Goal: Complete application form

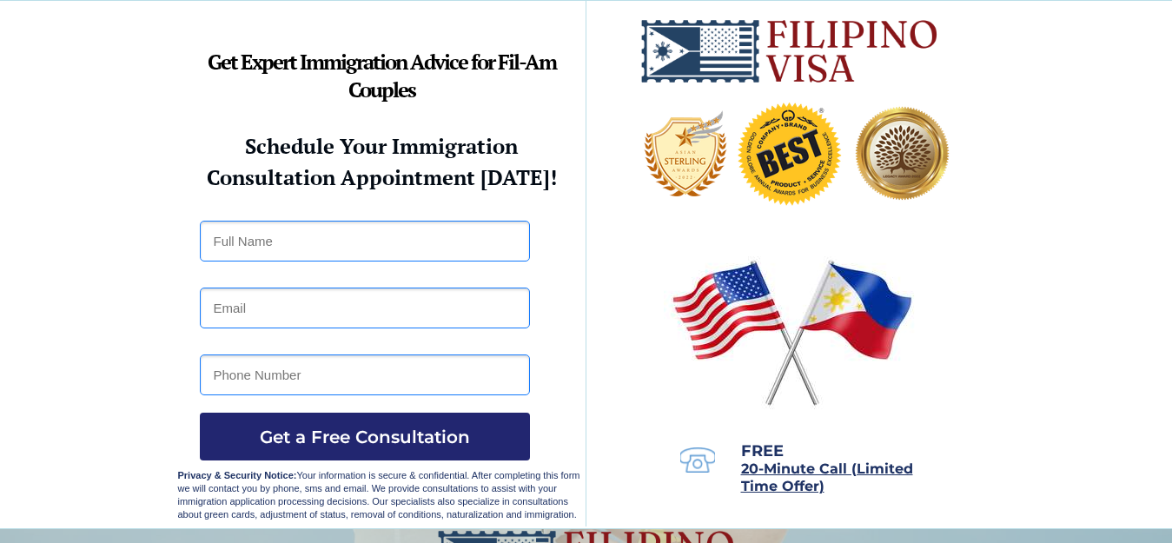
click at [244, 244] on input "text" at bounding box center [365, 241] width 330 height 41
type input "[PERSON_NAME]"
click at [274, 299] on input "email" at bounding box center [365, 308] width 330 height 41
type input "[EMAIL_ADDRESS][DOMAIN_NAME]"
click at [309, 369] on input "tel" at bounding box center [365, 375] width 330 height 41
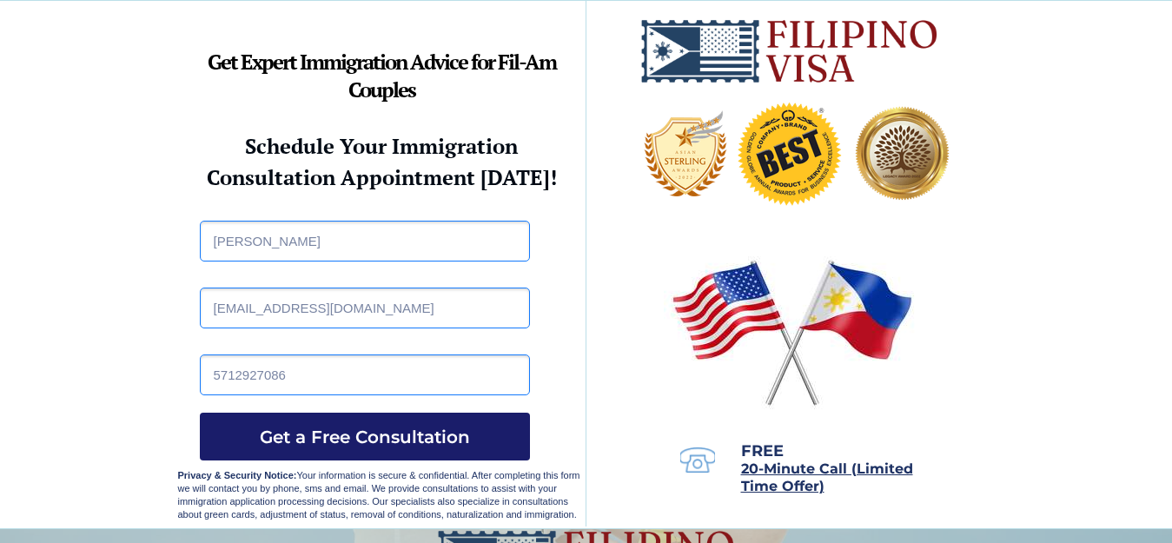
type input "5712927086"
click at [392, 425] on button "Get a Free Consultation" at bounding box center [365, 437] width 330 height 48
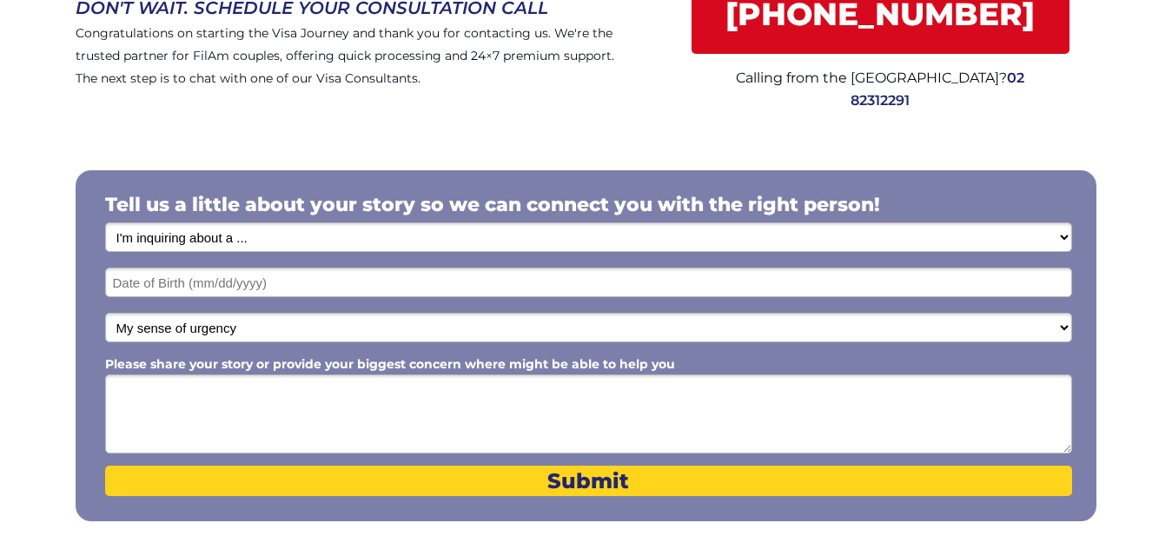
scroll to position [266, 0]
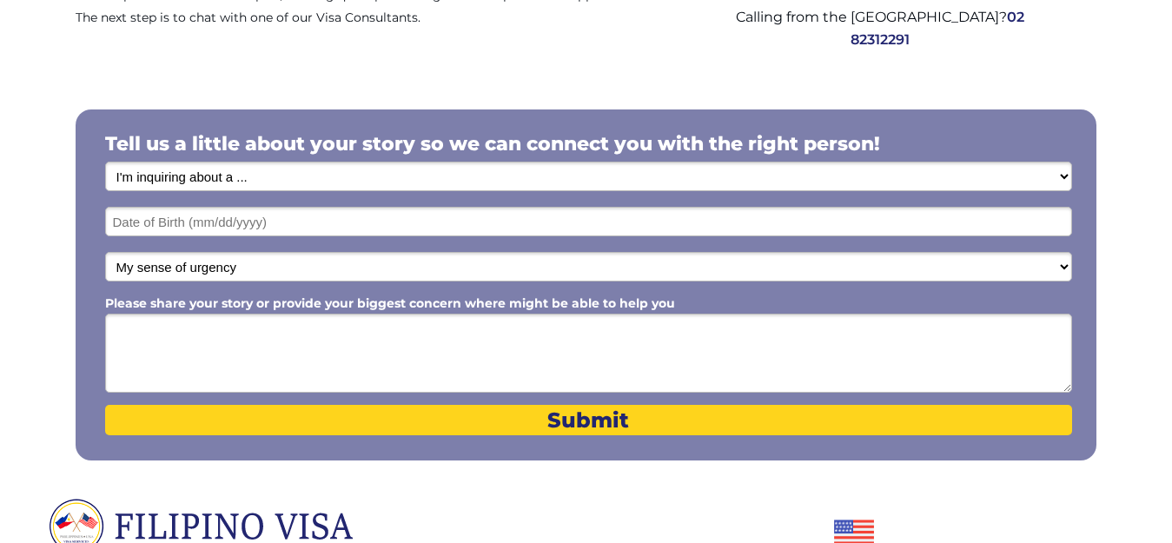
click at [247, 176] on select "I'm inquiring about a ... I don't know or other services Retirement Visa for Th…" at bounding box center [588, 177] width 967 height 30
select select "1800"
click option "Retirement Visa for The Philippines (SRRV)" at bounding box center [0, 0] width 0 height 0
click at [225, 224] on input "text" at bounding box center [588, 222] width 967 height 30
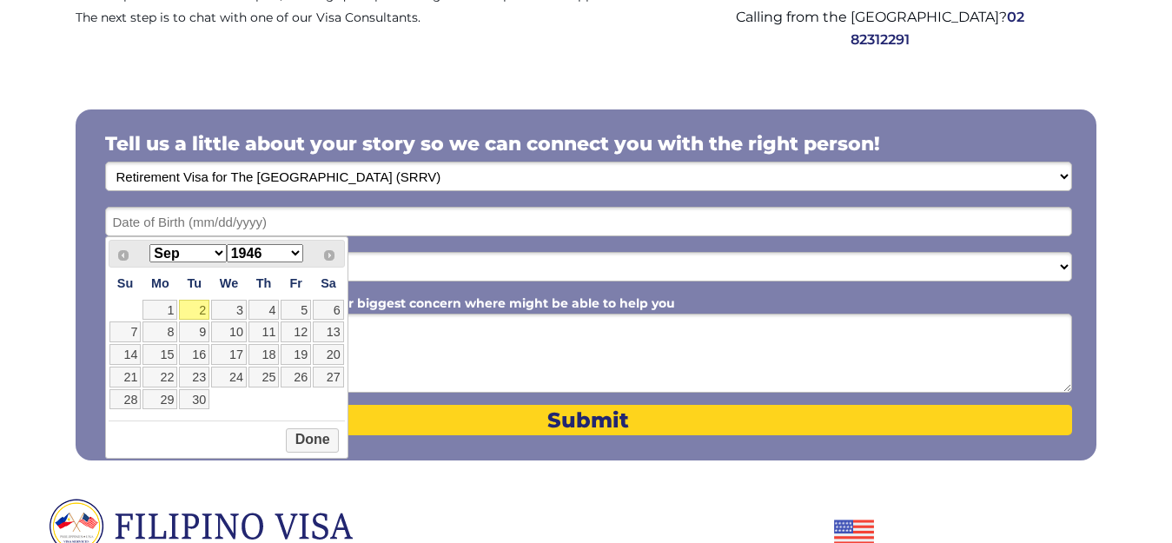
click at [149, 244] on select "Jan Feb Mar Apr May Jun Jul Aug Sep Oct Nov Dec" at bounding box center [187, 253] width 76 height 18
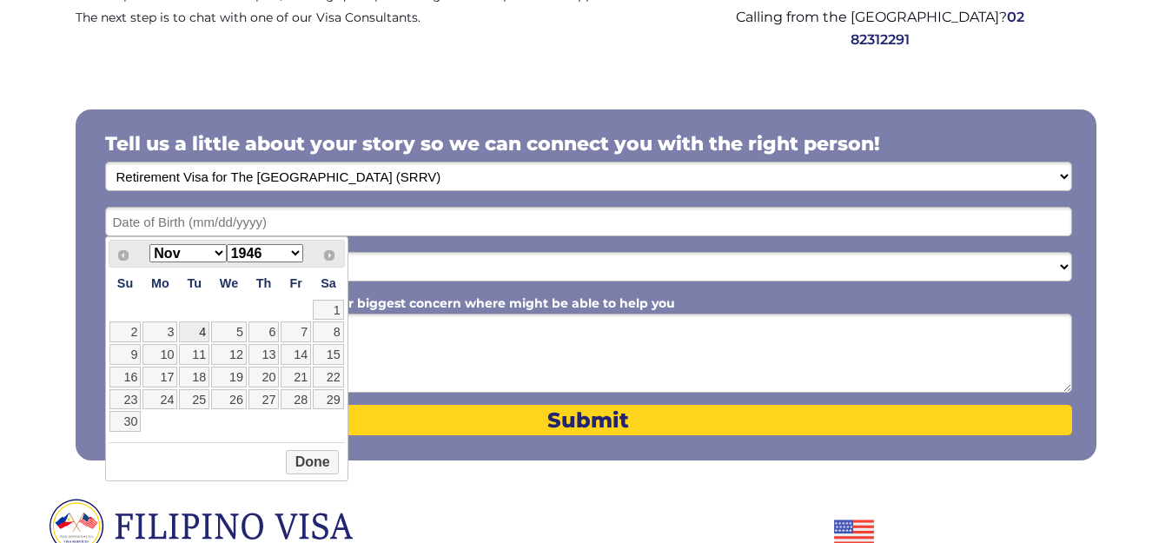
click at [195, 336] on link "4" at bounding box center [194, 332] width 30 height 21
type input "11/04/2025"
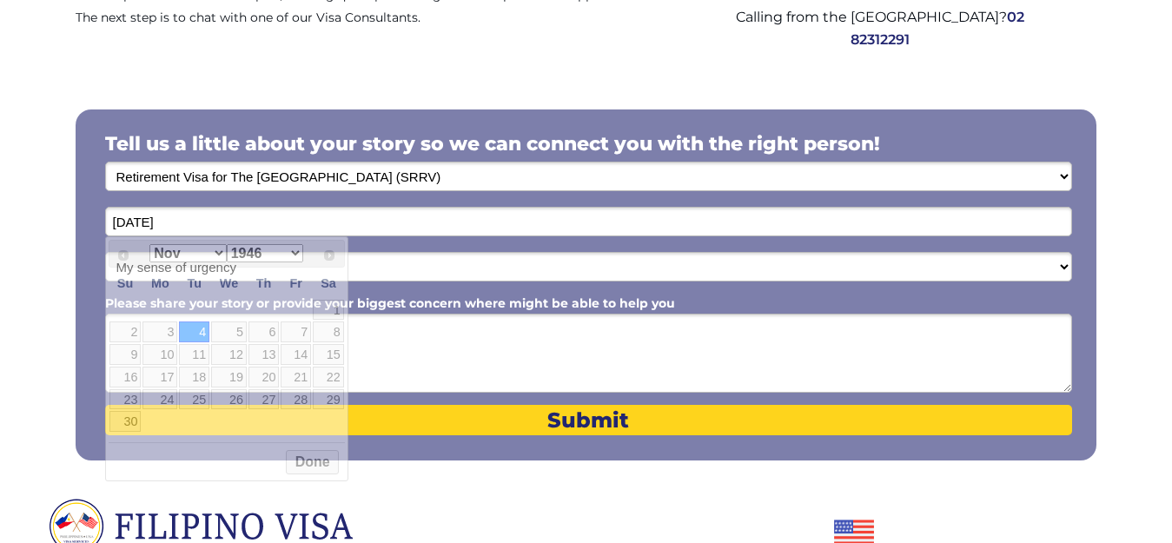
click at [207, 216] on input "11/04/2025" at bounding box center [588, 222] width 967 height 30
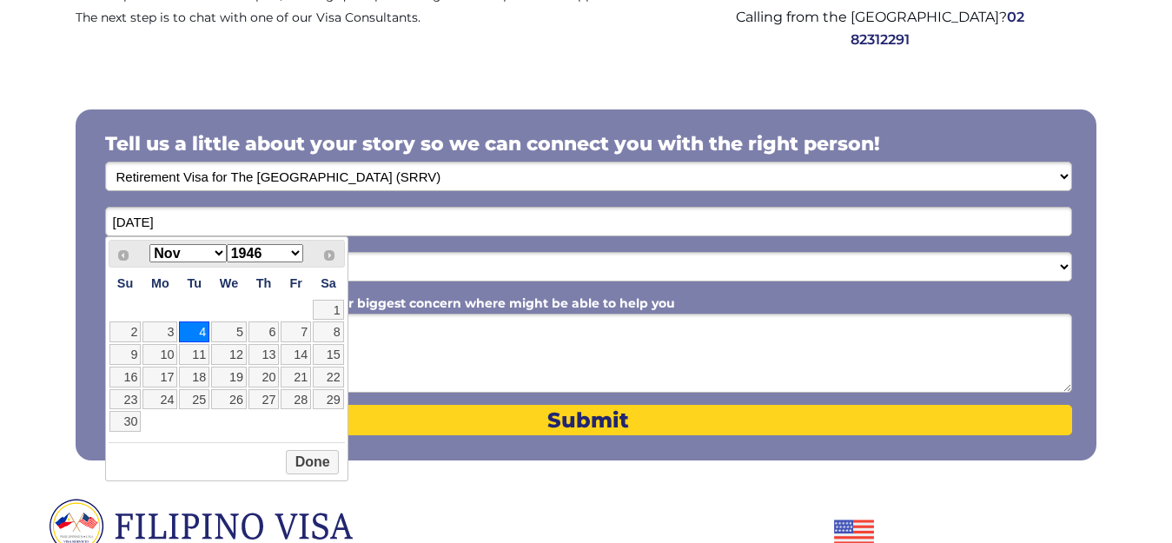
click at [227, 244] on select "1946 1947 1948 1949 1950 1951 1952 1953 1954 1955 1956 1957 1958 1959 1960 1961…" at bounding box center [265, 253] width 76 height 18
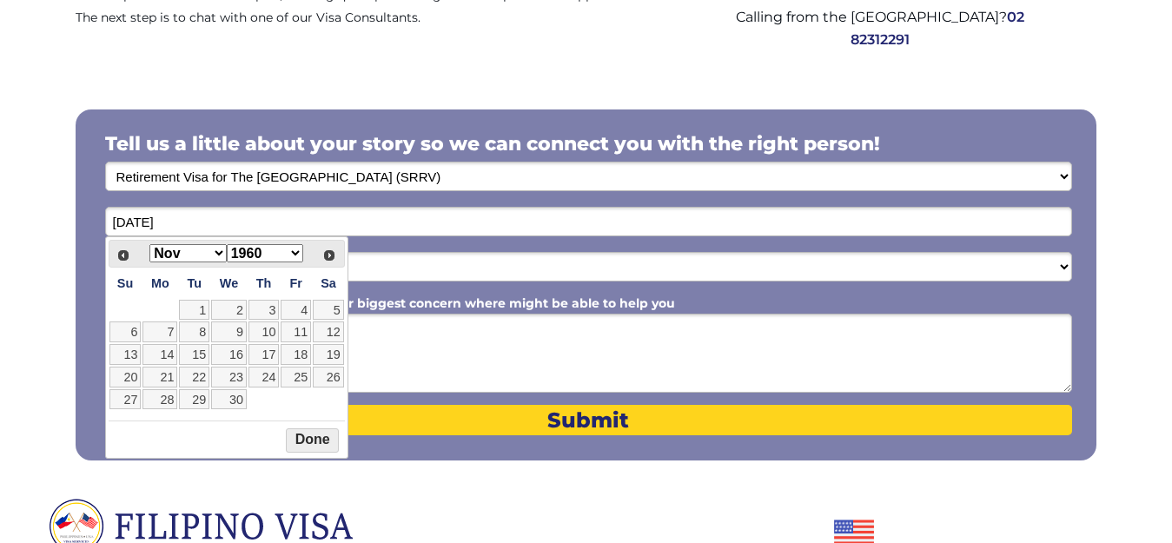
click at [329, 446] on button "Done" at bounding box center [312, 440] width 53 height 24
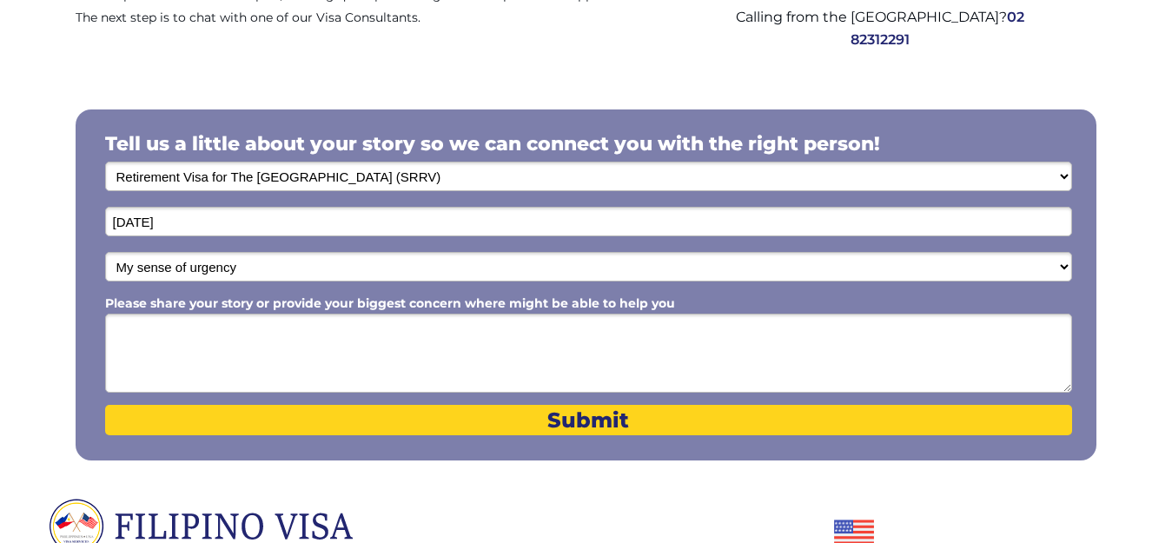
click at [105, 252] on select "My sense of urgency Low Priority - I'm just looking Medium High Priority - I ne…" at bounding box center [588, 267] width 967 height 30
click option "High Priority - I need it now!" at bounding box center [0, 0] width 0 height 0
click at [105, 252] on select "My sense of urgency Low Priority - I'm just looking Medium High Priority - I ne…" at bounding box center [588, 267] width 967 height 30
select select "1803"
click option "Medium" at bounding box center [0, 0] width 0 height 0
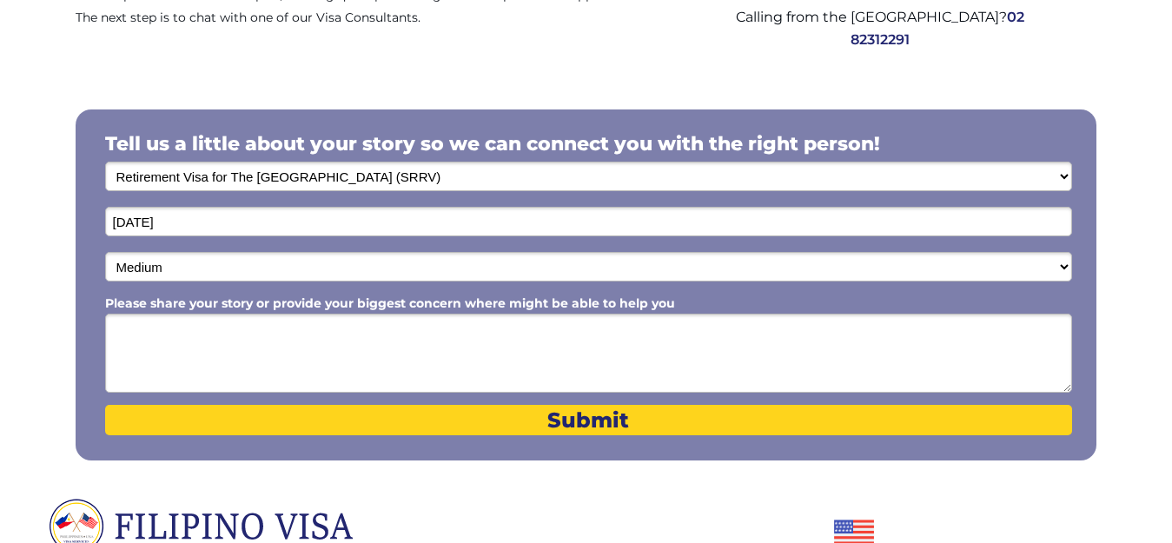
click at [215, 332] on textarea "Please share your story or provide your biggest concern where might be able to …" at bounding box center [588, 353] width 967 height 79
type textarea "i"
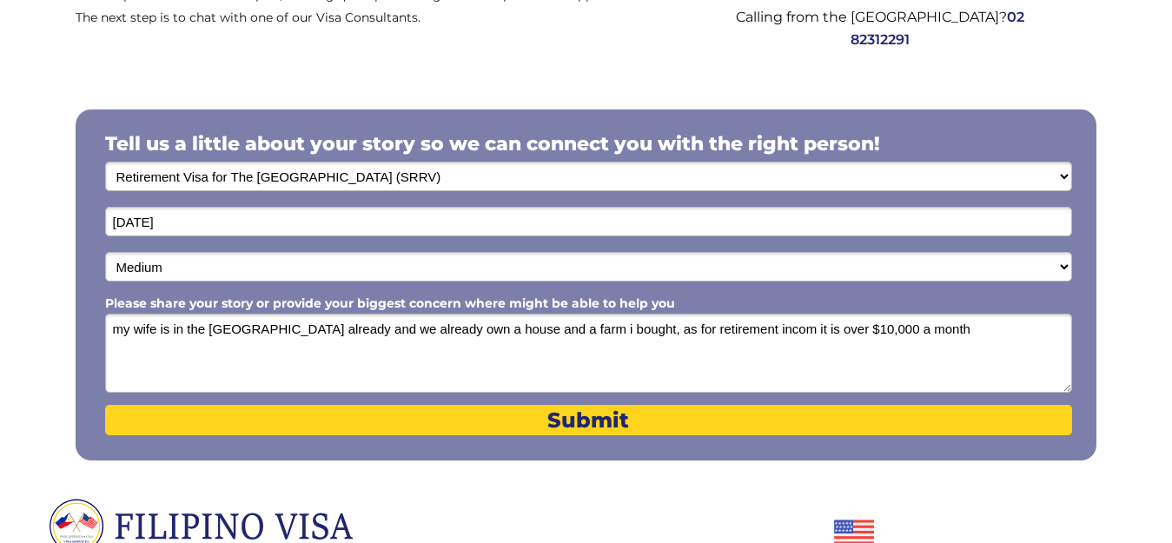
click at [726, 339] on textarea "my wife is in the philippines already and we already own a house and a farm i b…" at bounding box center [588, 353] width 967 height 79
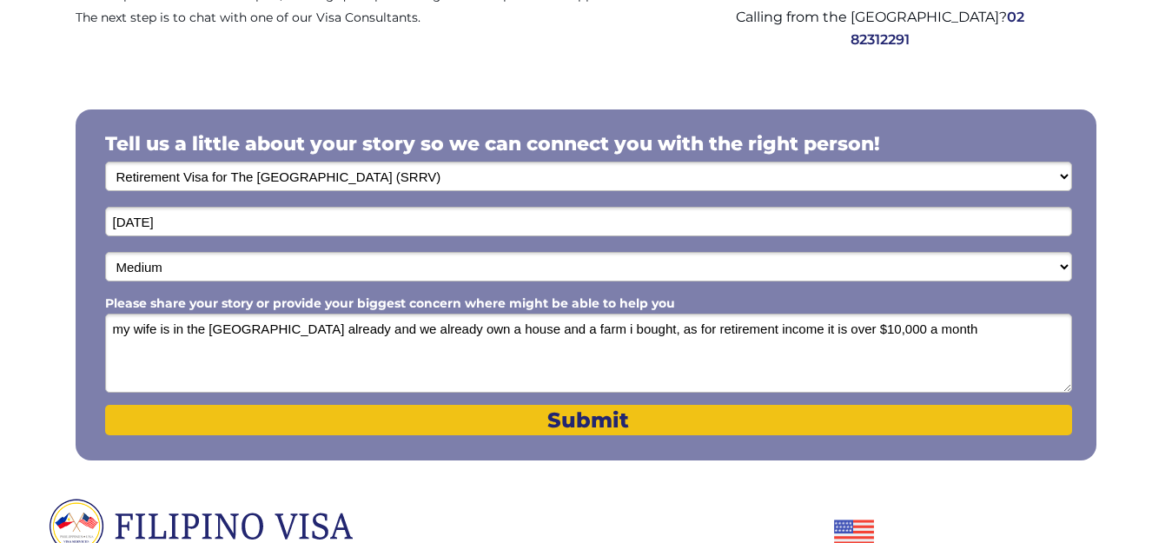
type textarea "my wife is in the philippines already and we already own a house and a farm i b…"
drag, startPoint x: 725, startPoint y: 428, endPoint x: 740, endPoint y: 421, distance: 17.1
click at [726, 424] on span "Submit" at bounding box center [588, 420] width 967 height 25
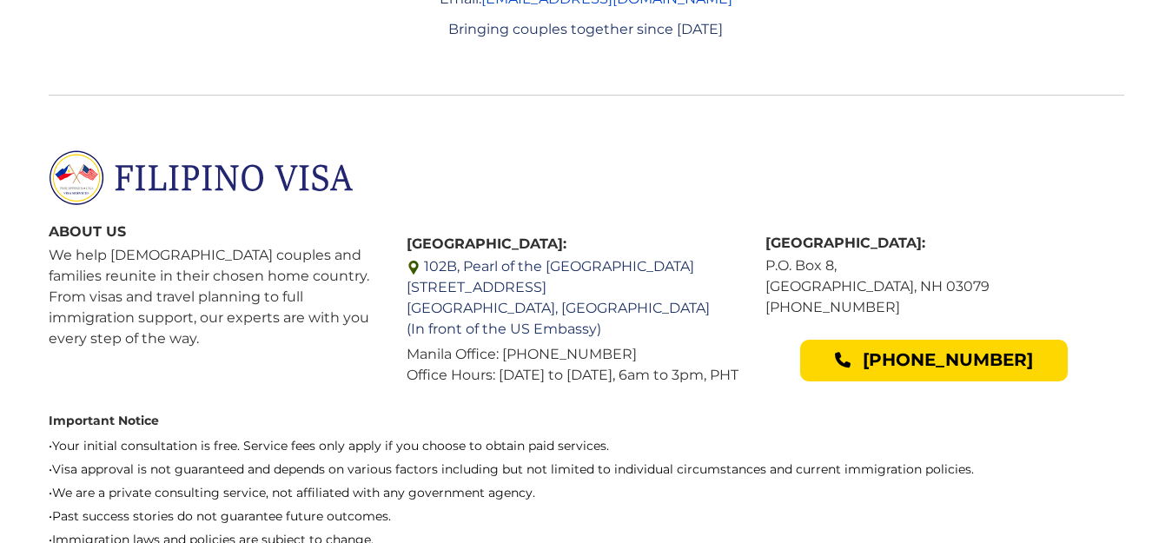
scroll to position [3907, 0]
